Goal: Task Accomplishment & Management: Use online tool/utility

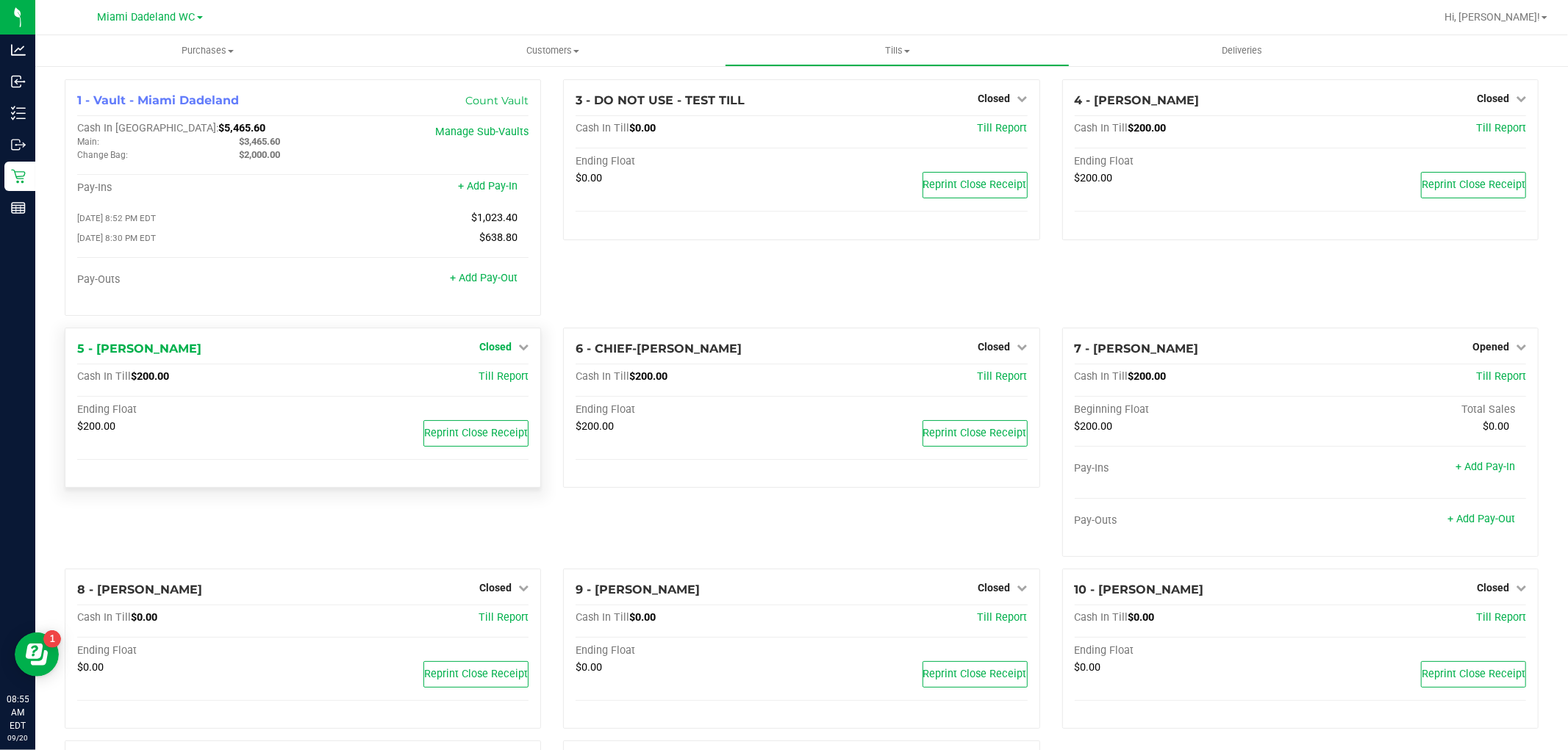
click at [506, 345] on span "Closed" at bounding box center [495, 346] width 32 height 12
click at [507, 379] on link "Open Till" at bounding box center [494, 376] width 39 height 12
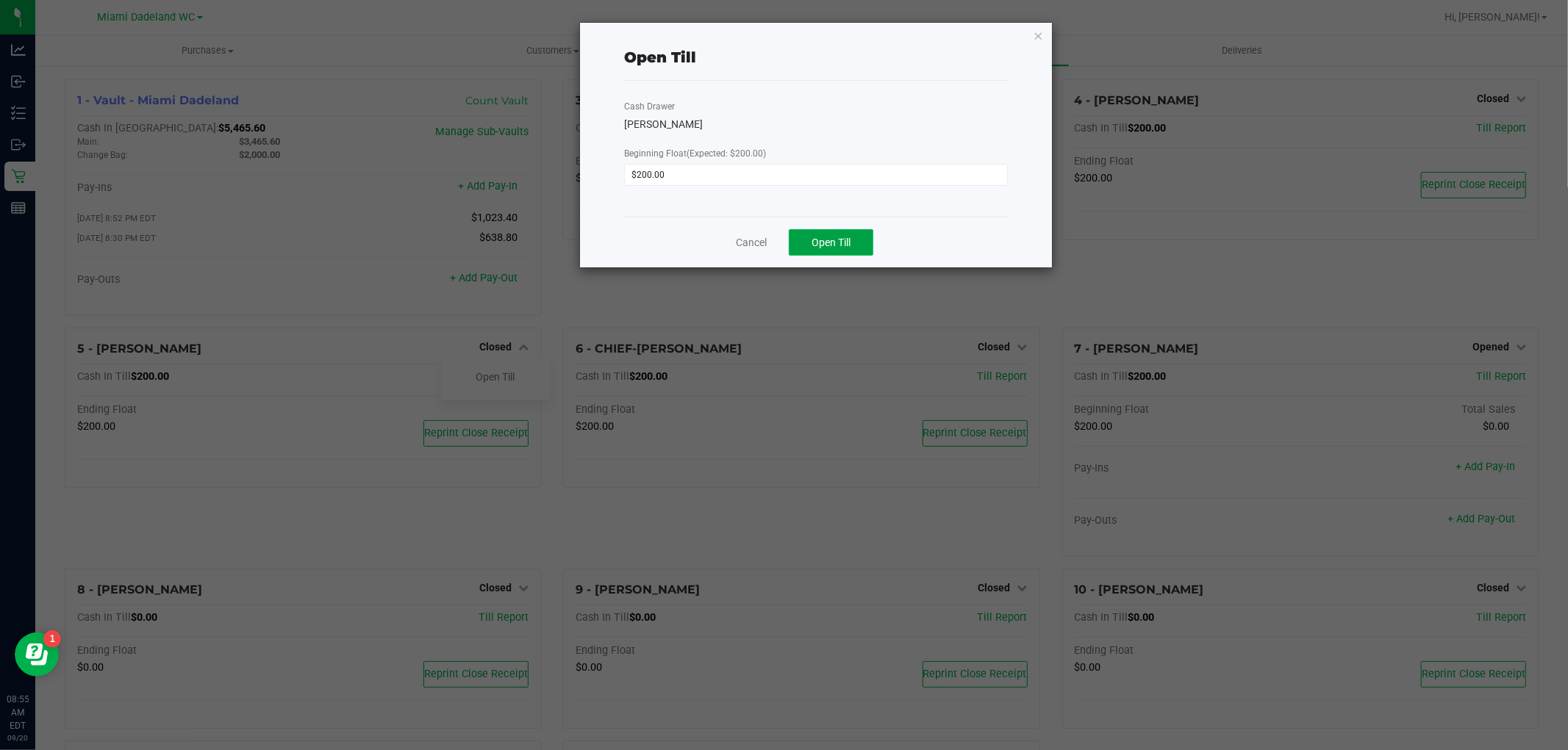
click at [856, 241] on button "Open Till" at bounding box center [831, 243] width 84 height 27
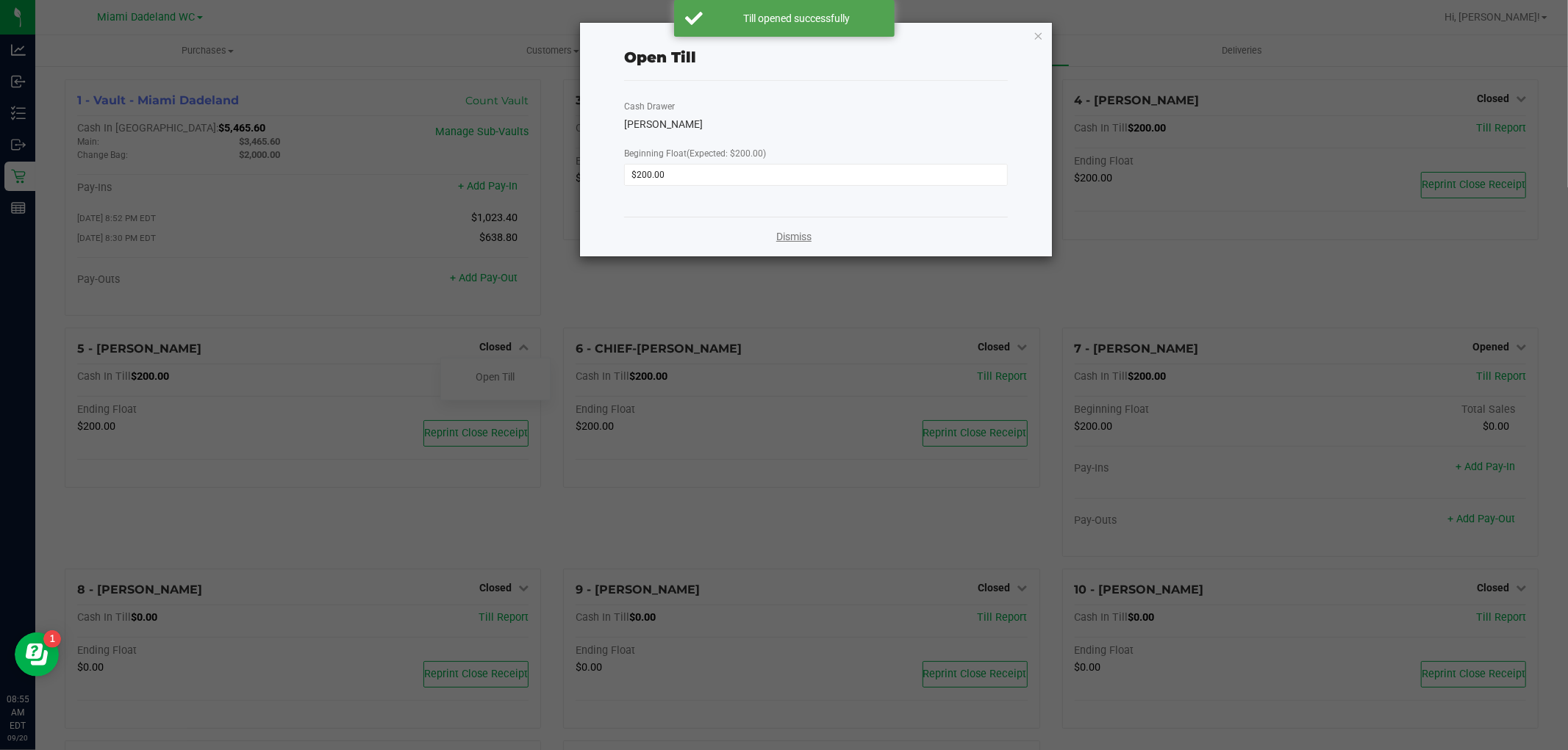
click at [794, 236] on link "Dismiss" at bounding box center [793, 236] width 35 height 15
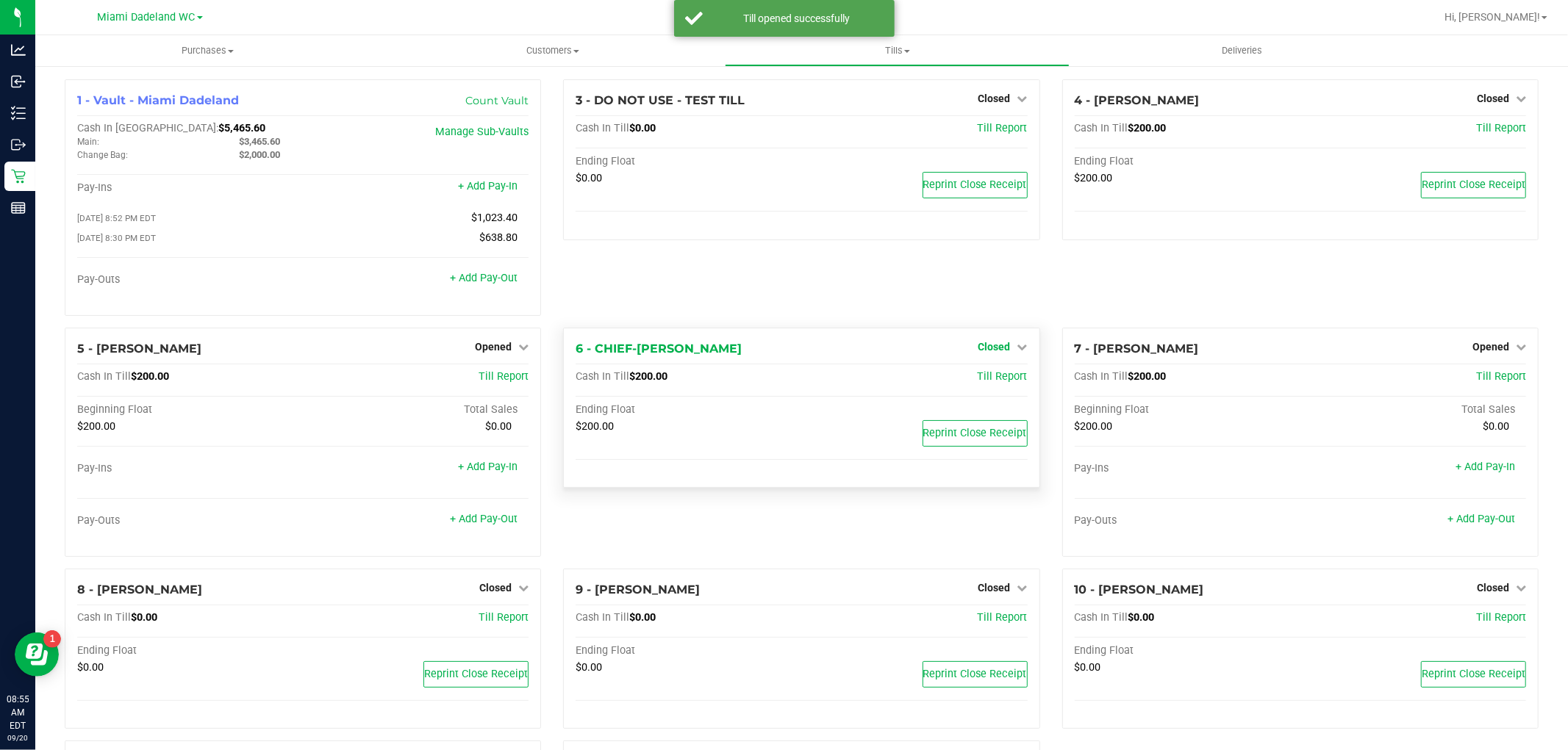
click at [990, 346] on span "Closed" at bounding box center [994, 346] width 32 height 12
click at [994, 380] on link "Open Till" at bounding box center [993, 376] width 39 height 12
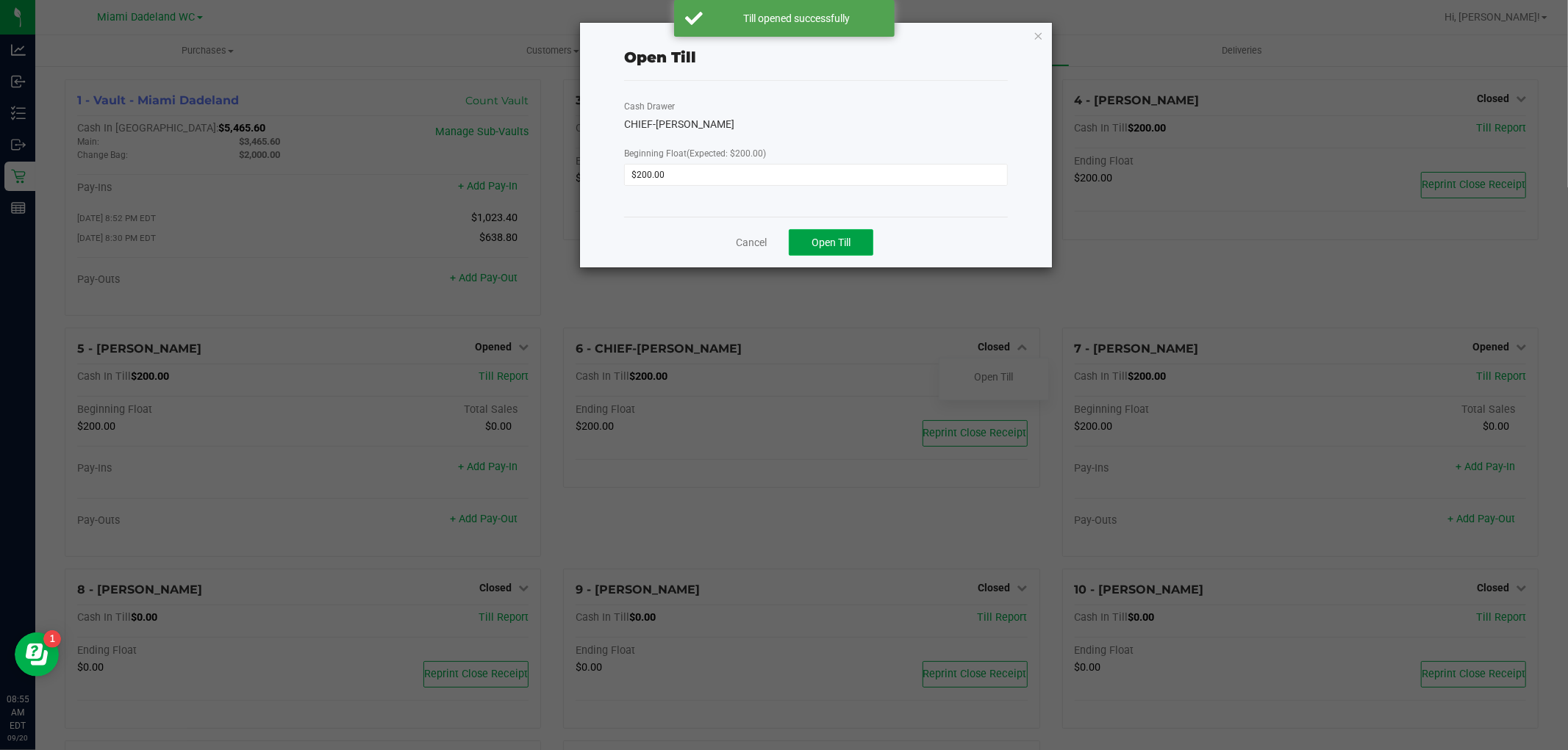
click at [857, 238] on button "Open Till" at bounding box center [831, 243] width 84 height 27
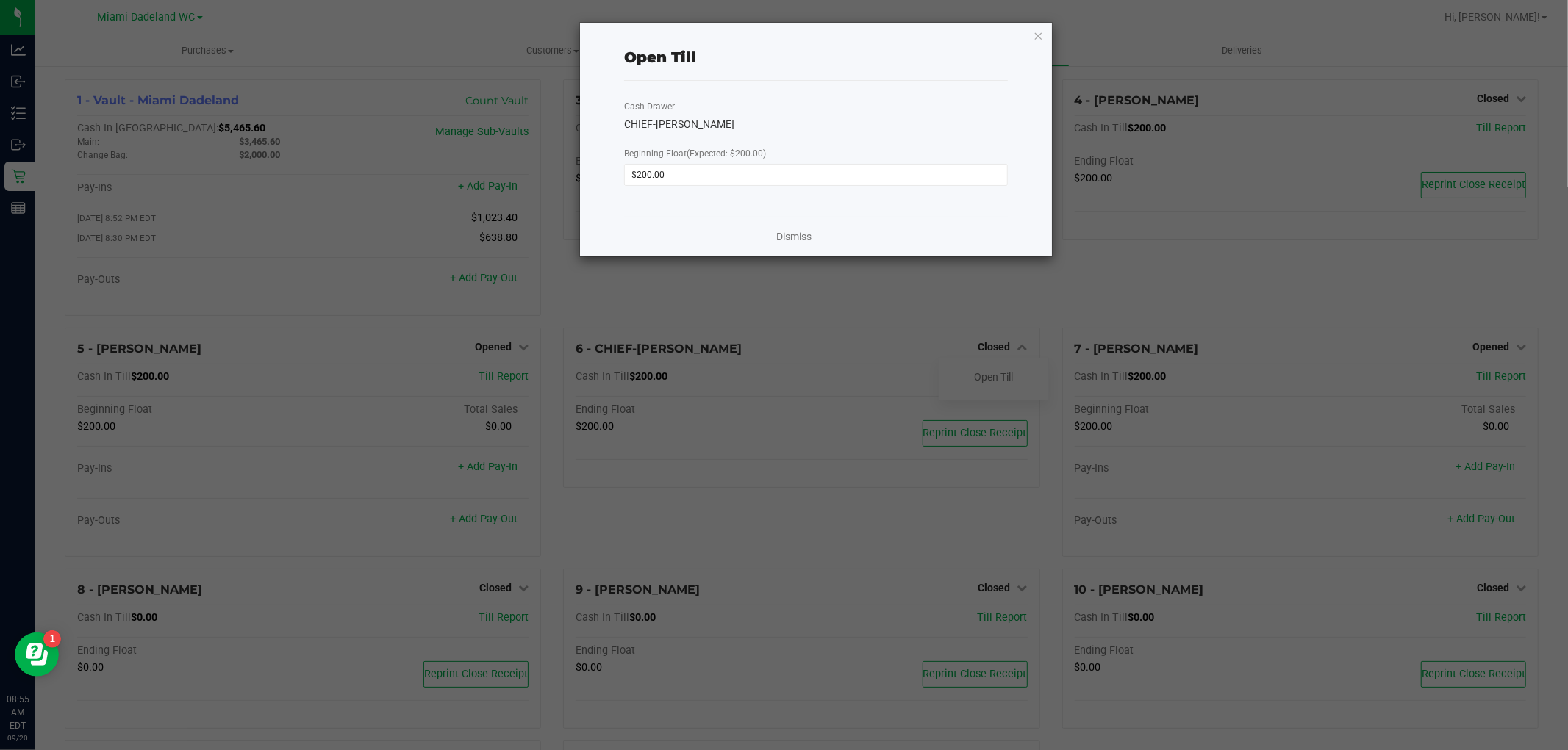
click at [757, 239] on div "Dismiss" at bounding box center [816, 236] width 383 height 39
click at [802, 235] on link "Dismiss" at bounding box center [793, 236] width 35 height 15
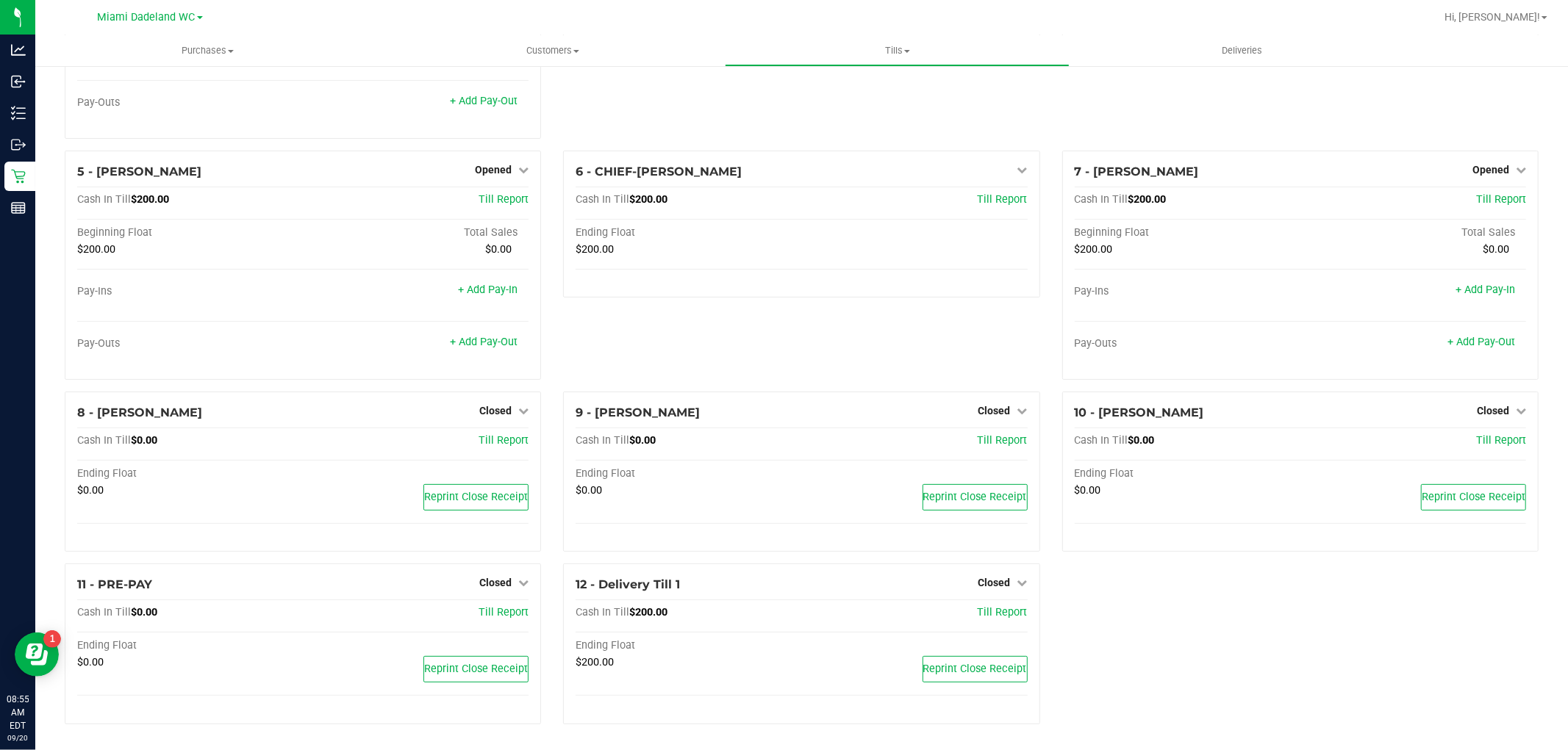
scroll to position [182, 0]
click at [493, 576] on span "Closed" at bounding box center [495, 581] width 32 height 12
click at [510, 607] on link "Open Till" at bounding box center [494, 612] width 39 height 12
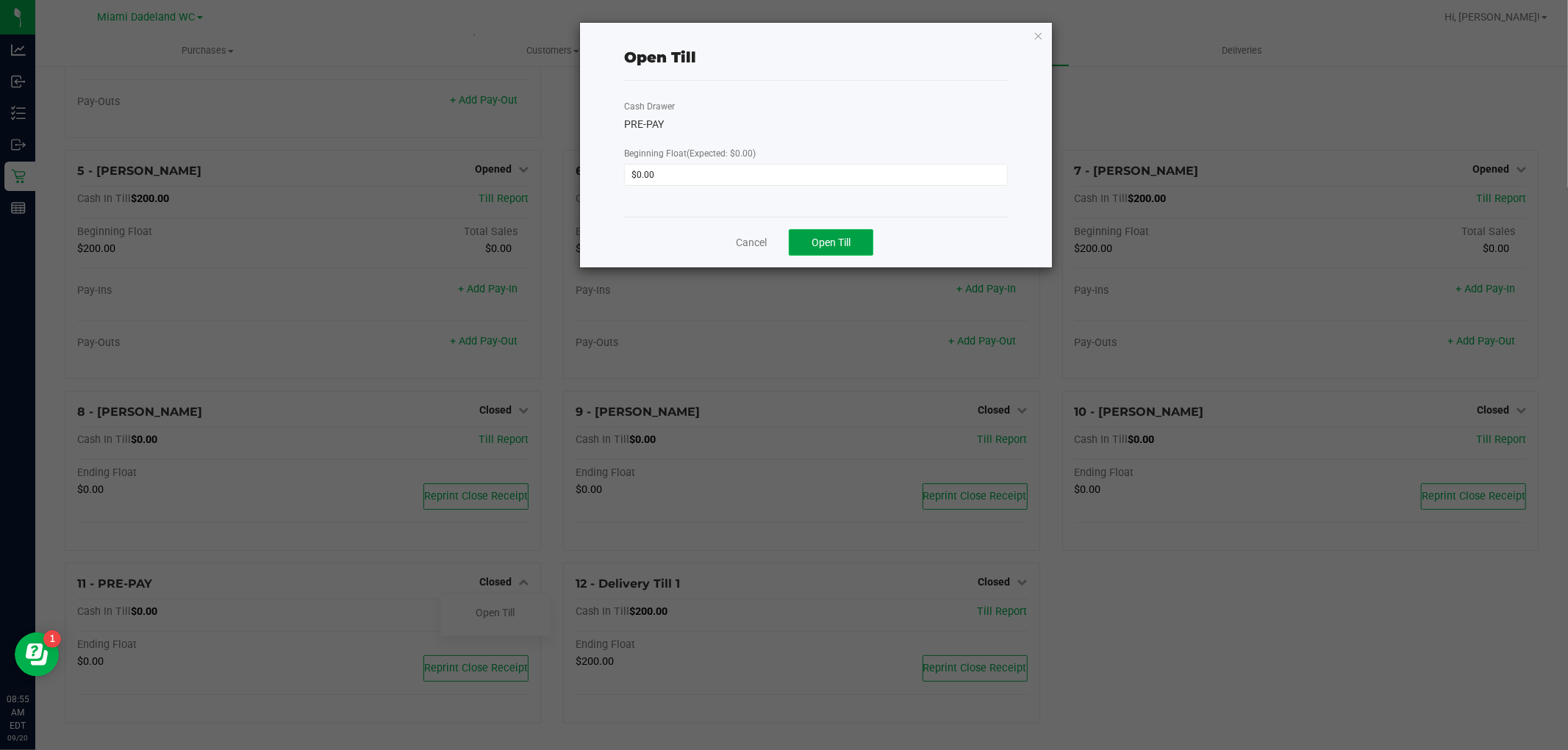
click at [835, 239] on span "Open Till" at bounding box center [830, 242] width 39 height 12
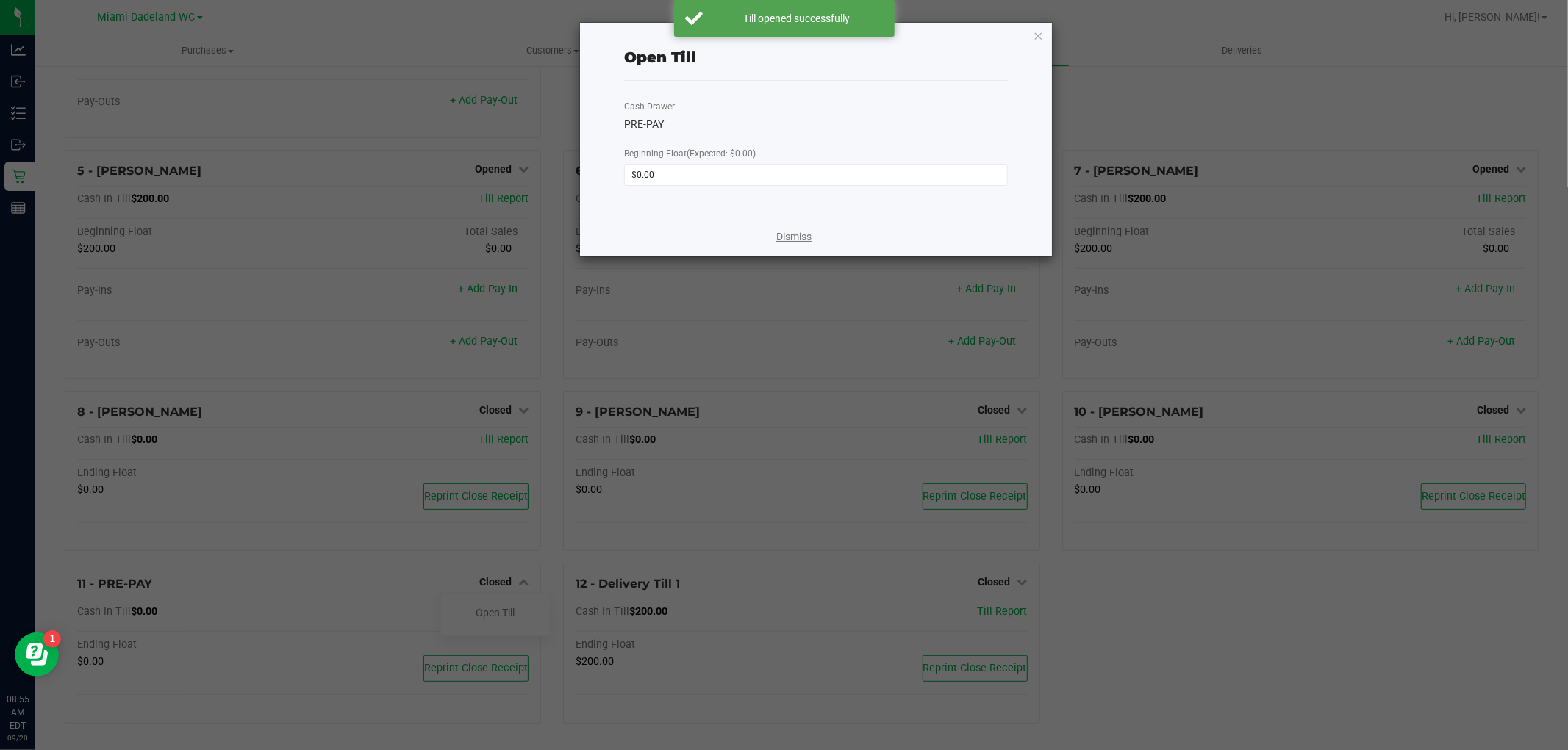
click at [792, 239] on link "Dismiss" at bounding box center [793, 236] width 35 height 15
